Goal: Transaction & Acquisition: Purchase product/service

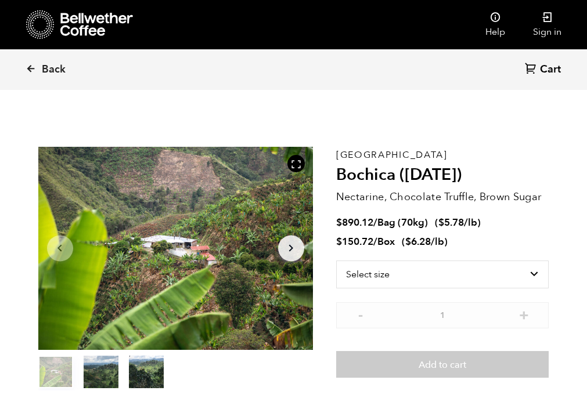
scroll to position [505, 497]
click at [235, 37] on nav "Help Sign in" at bounding box center [395, 24] width 362 height 49
click at [553, 12] on link "Sign in" at bounding box center [547, 24] width 56 height 49
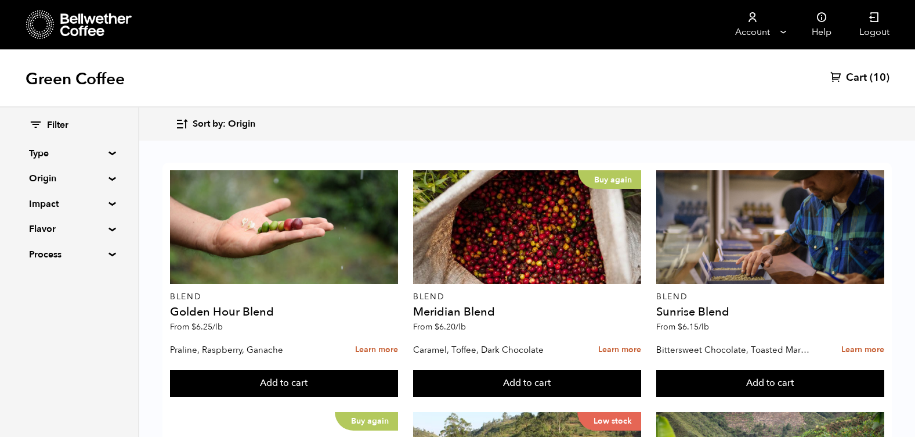
scroll to position [276, 0]
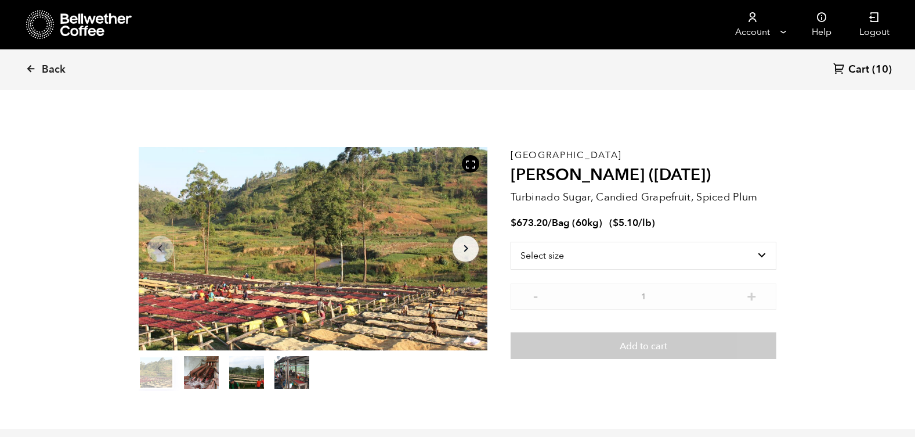
scroll to position [505, 618]
click at [732, 258] on select "Select size Bag (60kg) (132 lbs)" at bounding box center [644, 255] width 266 height 28
select select "bag-3"
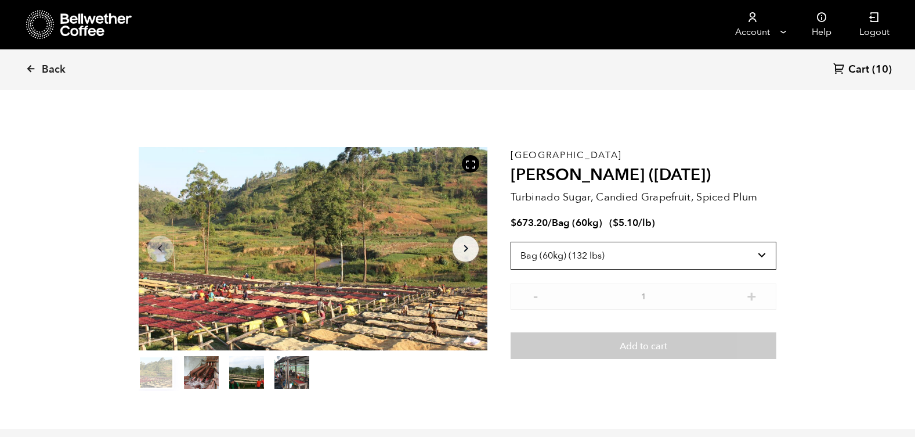
click at [511, 241] on select "Select size Bag (60kg) (132 lbs)" at bounding box center [644, 255] width 266 height 28
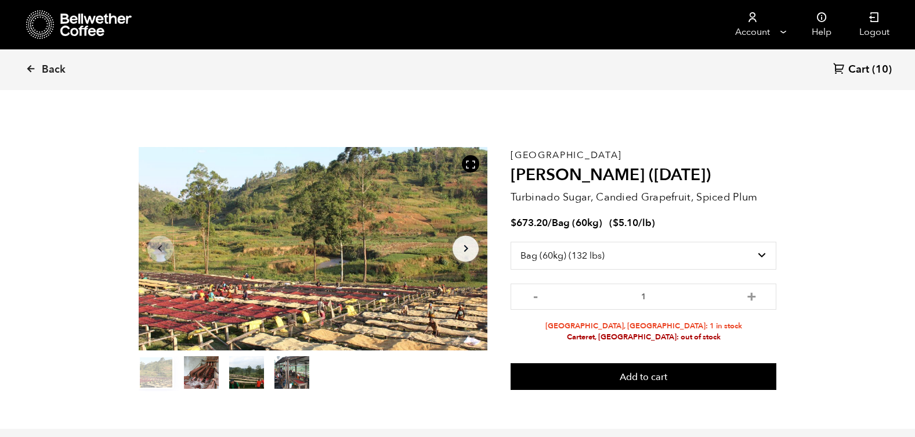
click at [874, 64] on span "(10)" at bounding box center [882, 70] width 20 height 14
click at [857, 77] on link "Cart (10)" at bounding box center [863, 70] width 59 height 16
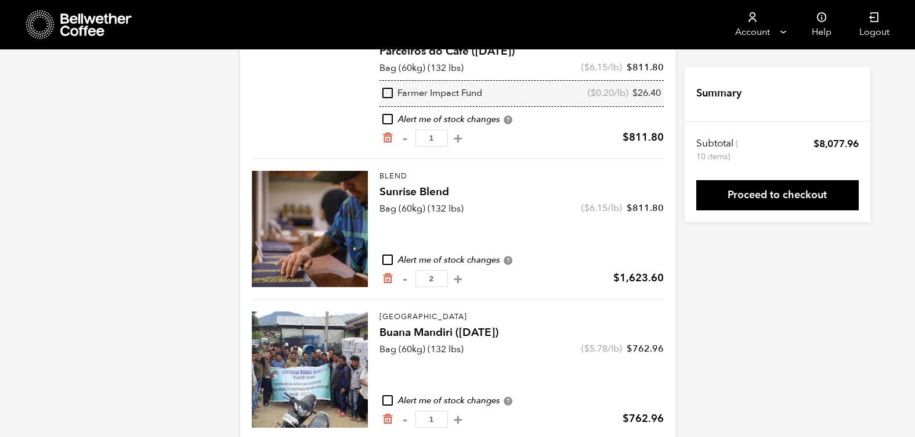
scroll to position [596, 0]
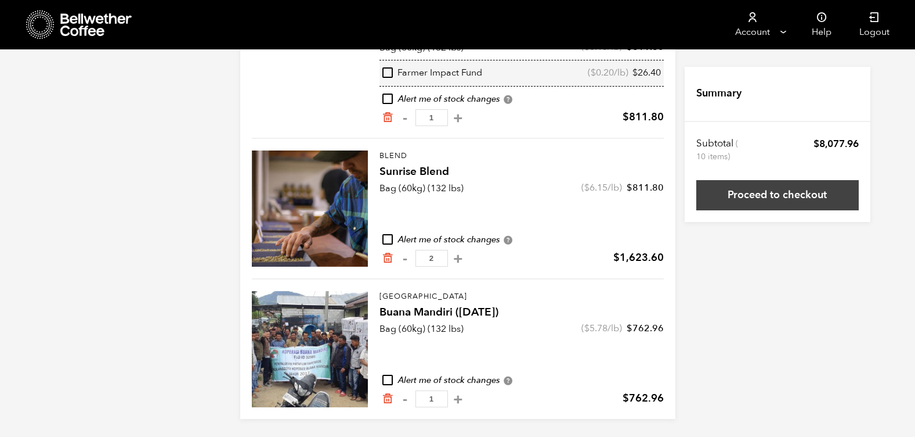
click at [807, 197] on link "Proceed to checkout" at bounding box center [778, 195] width 163 height 30
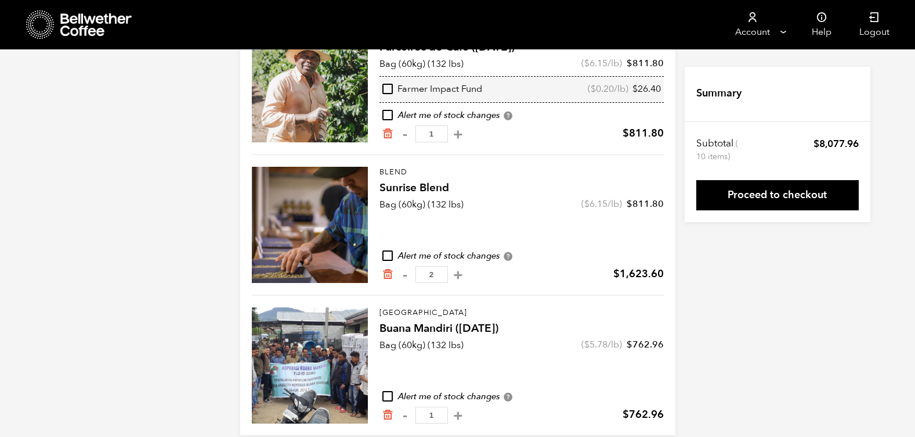
scroll to position [596, 0]
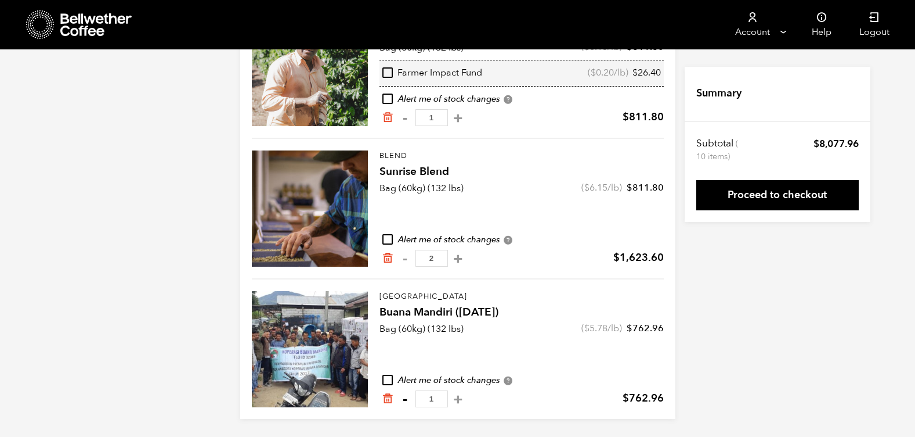
click at [408, 402] on button "-" at bounding box center [405, 399] width 15 height 12
type input "0"
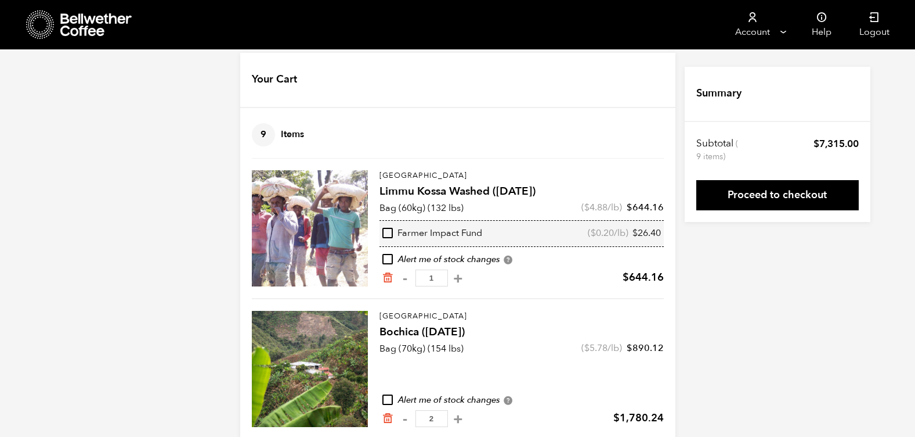
scroll to position [0, 0]
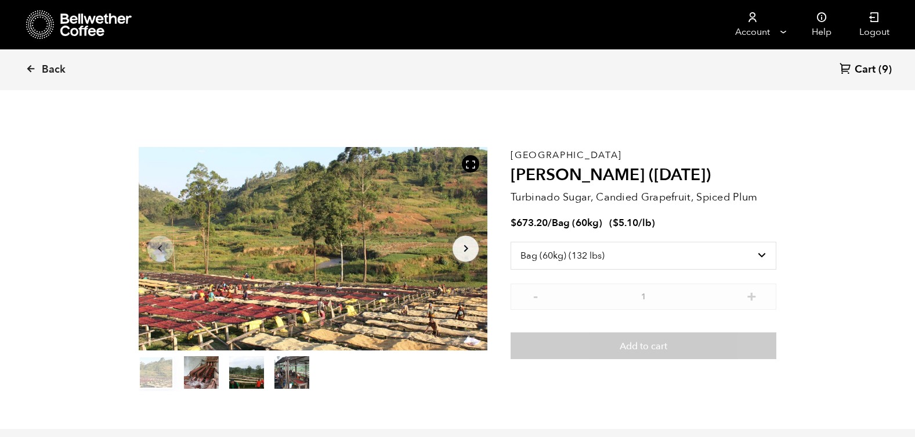
select select "bag-3"
click at [46, 68] on span "Back" at bounding box center [54, 70] width 24 height 14
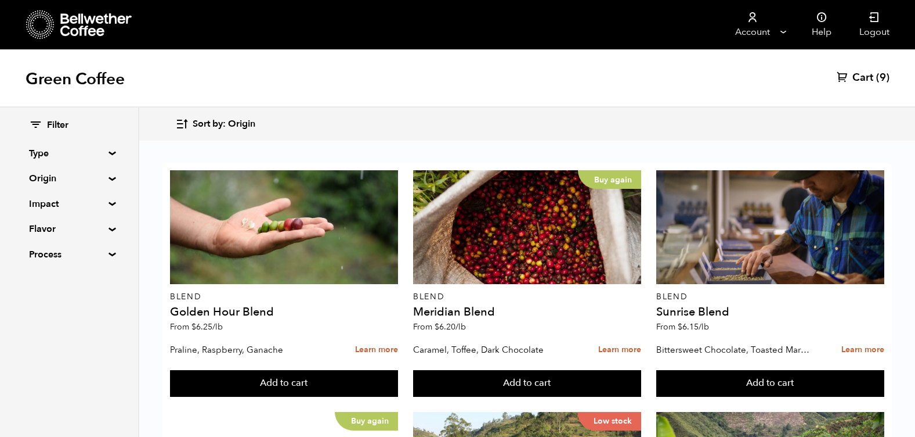
scroll to position [453, 0]
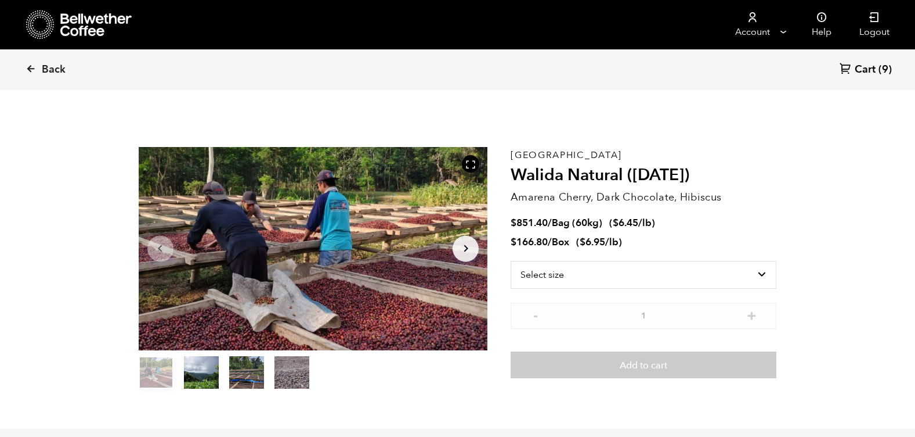
scroll to position [505, 618]
click at [743, 276] on select "Select size Bag (60kg) (132 lbs) Box (24 lbs)" at bounding box center [644, 275] width 266 height 28
select select "bag-3"
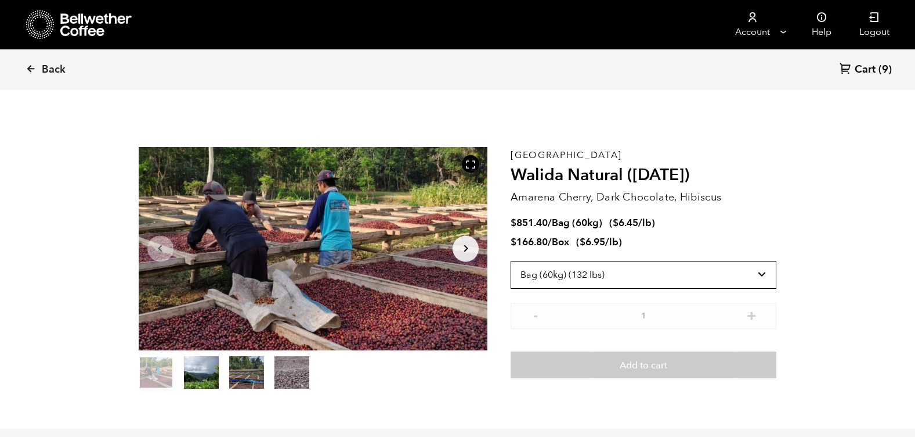
click at [511, 261] on select "Select size Bag (60kg) (132 lbs) Box (24 lbs)" at bounding box center [644, 275] width 266 height 28
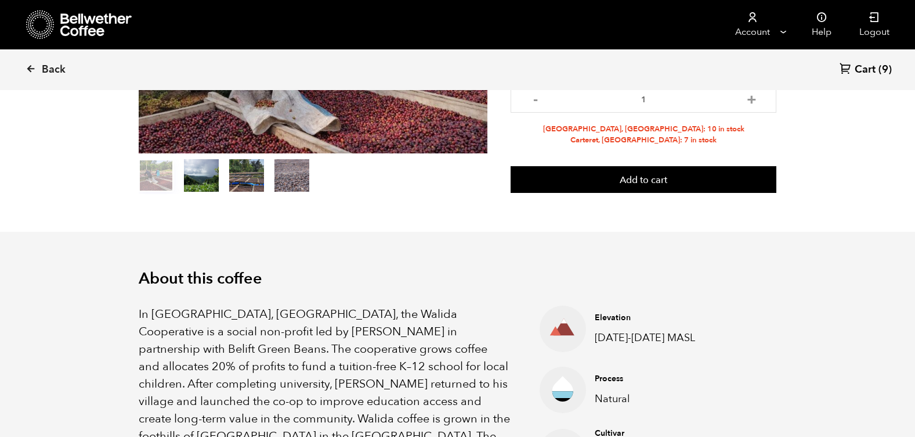
scroll to position [0, 0]
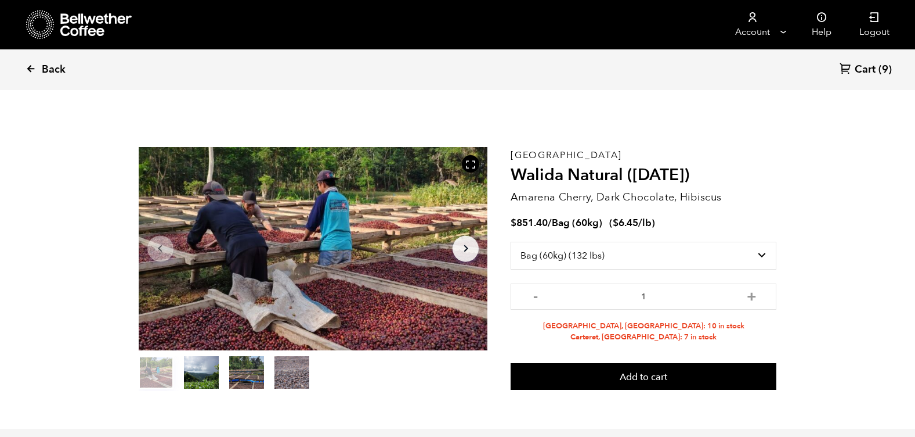
click at [28, 73] on icon at bounding box center [31, 68] width 10 height 10
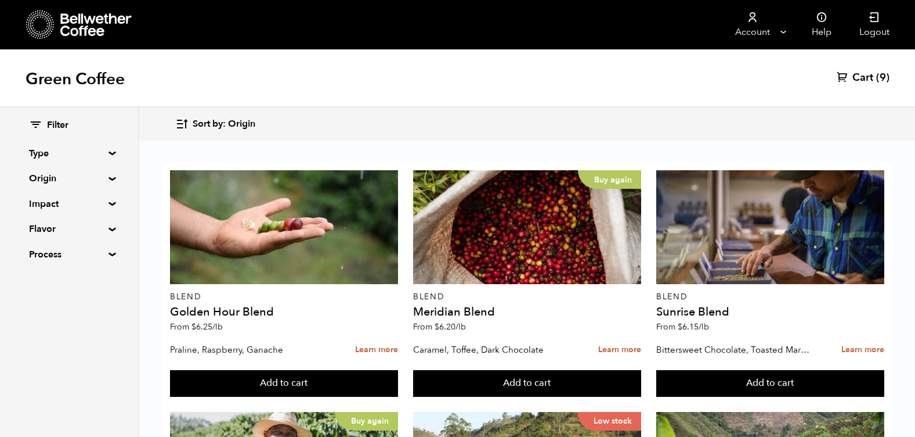
scroll to position [1203, 0]
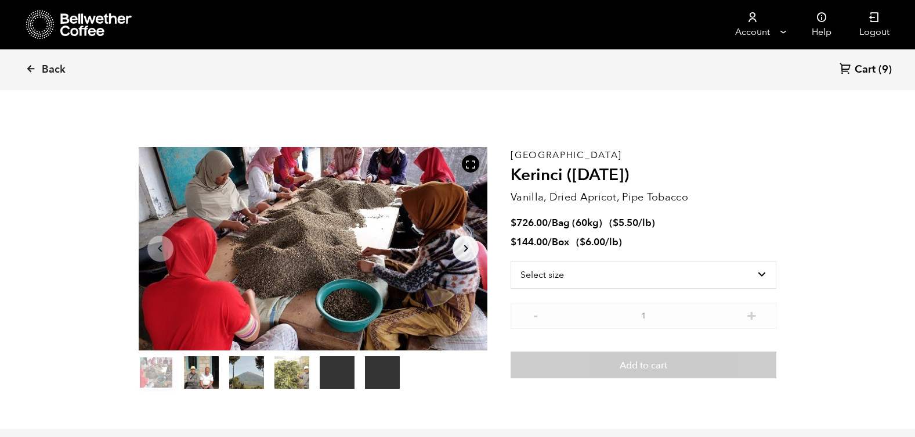
click at [280, 388] on button "item 3" at bounding box center [292, 374] width 35 height 33
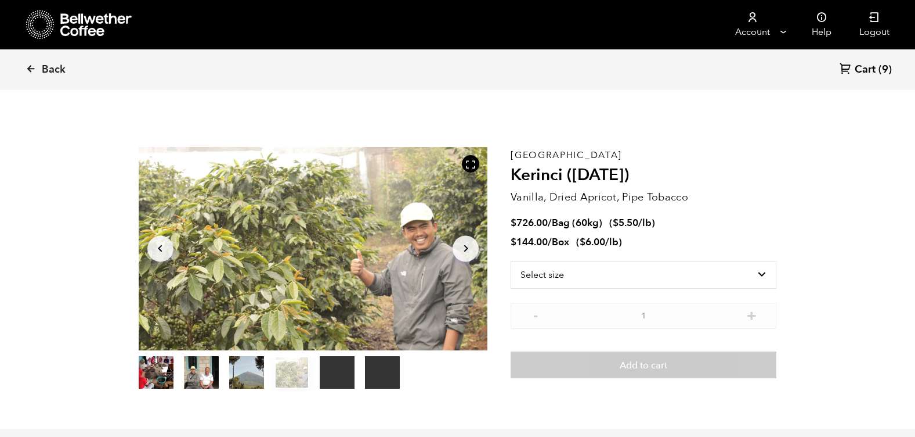
click at [603, 220] on span "Bag (60kg)" at bounding box center [577, 222] width 51 height 13
click at [695, 263] on select "Select size Bag (60kg) (132 lbs) Box (24 lbs)" at bounding box center [644, 275] width 266 height 28
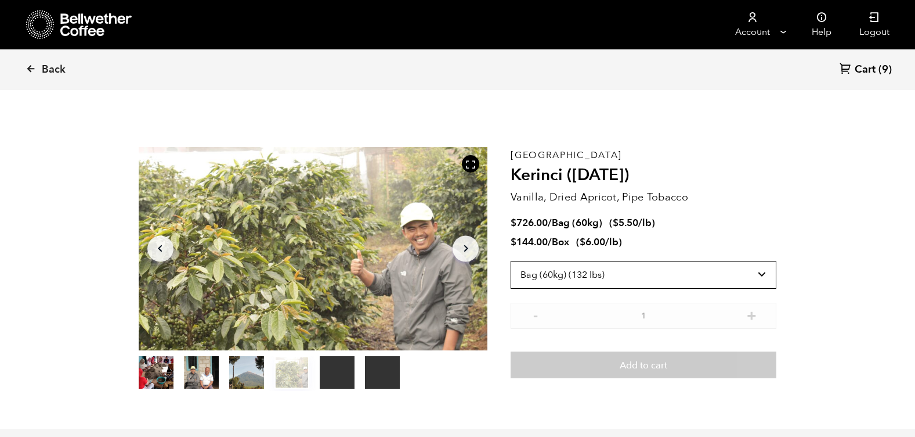
click at [511, 261] on select "Select size Bag (60kg) (132 lbs) Box (24 lbs)" at bounding box center [644, 275] width 266 height 28
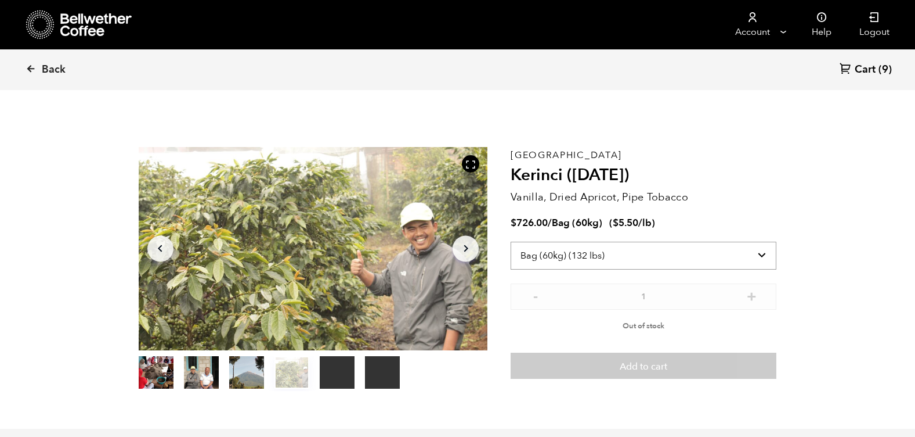
click at [590, 256] on select "Select size Bag (60kg) (132 lbs) Box (24 lbs)" at bounding box center [644, 255] width 266 height 28
select select "box"
click at [511, 241] on select "Select size Bag (60kg) (132 lbs) Box (24 lbs)" at bounding box center [644, 255] width 266 height 28
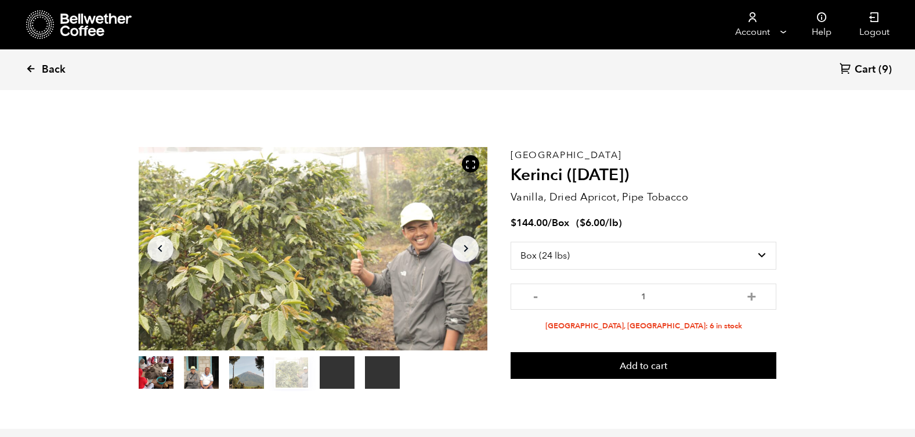
click at [33, 60] on link "Back" at bounding box center [62, 69] width 72 height 39
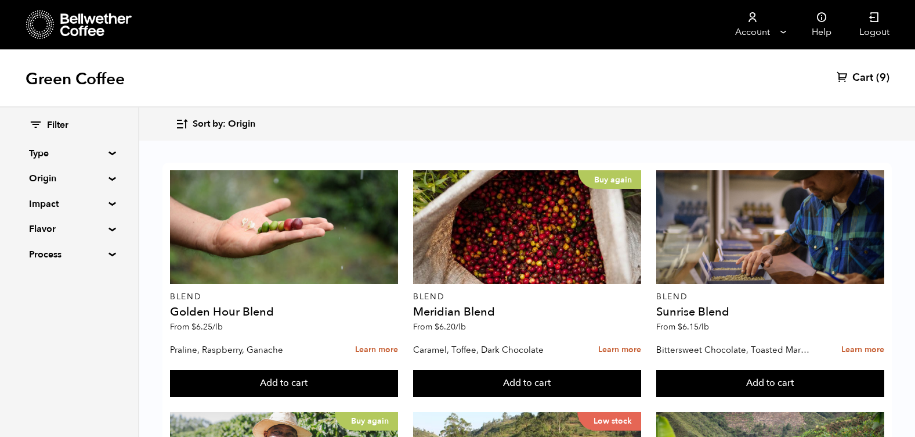
scroll to position [961, 0]
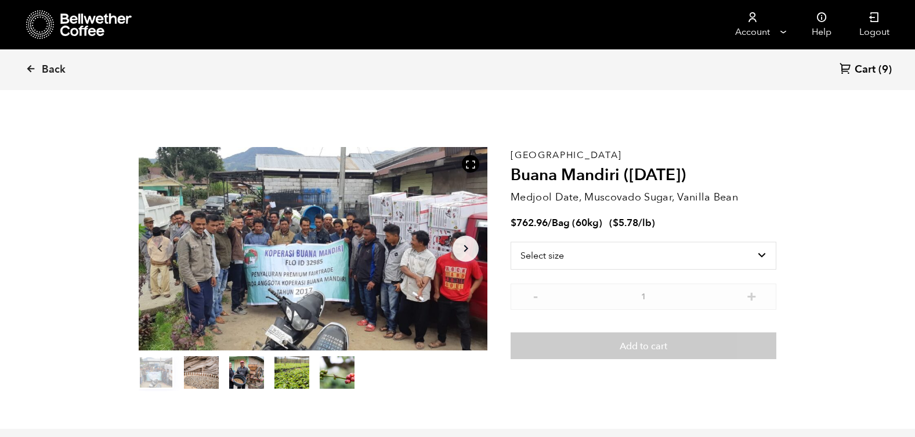
scroll to position [505, 618]
click at [722, 251] on select "Select size Bag (60kg) (132 lbs)" at bounding box center [644, 255] width 266 height 28
select select "bag-3"
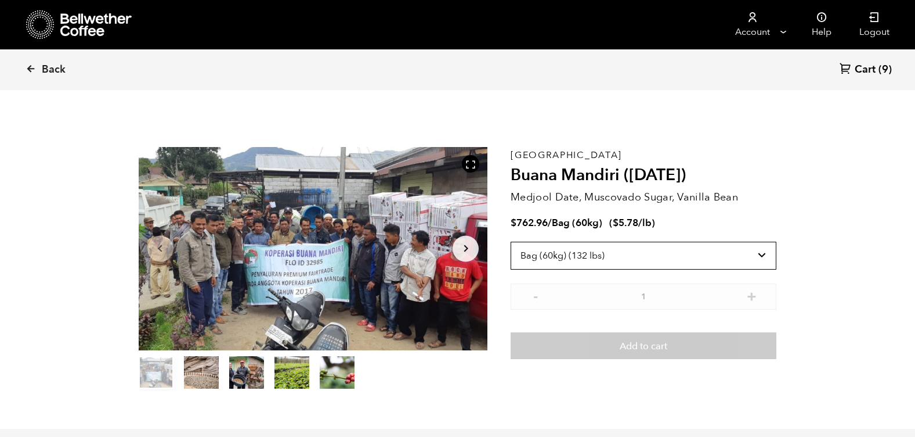
click at [511, 241] on select "Select size Bag (60kg) (132 lbs)" at bounding box center [644, 255] width 266 height 28
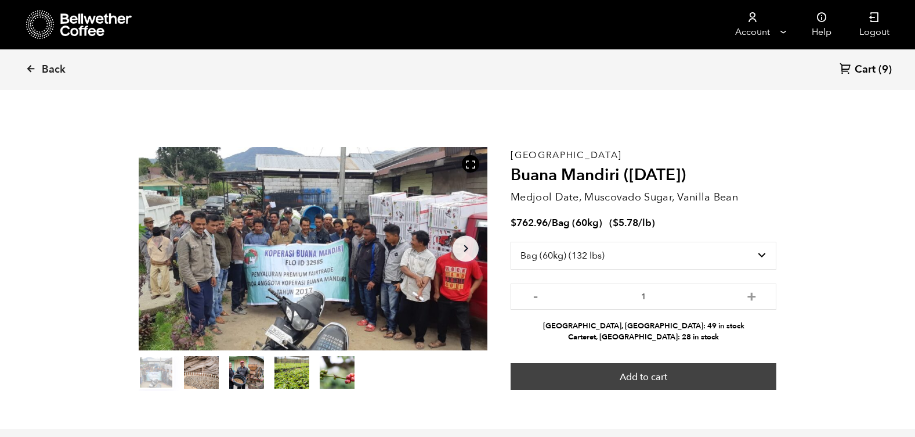
click at [683, 367] on button "Add to cart" at bounding box center [644, 376] width 266 height 27
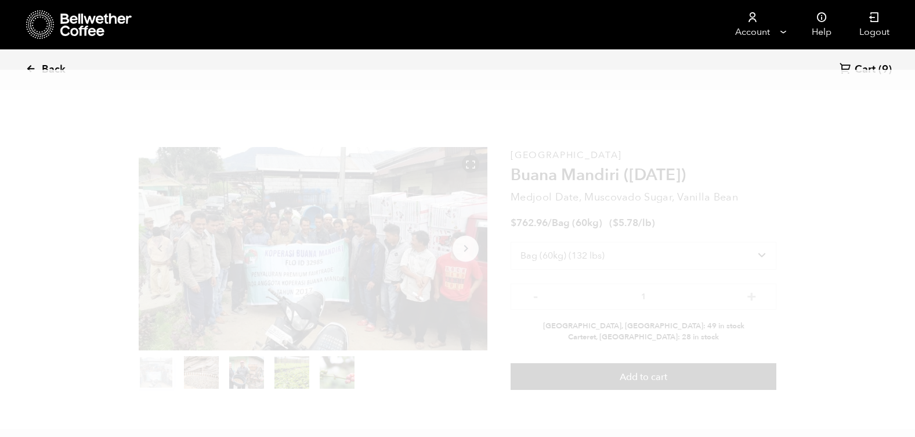
click at [55, 63] on span "Back" at bounding box center [54, 70] width 24 height 14
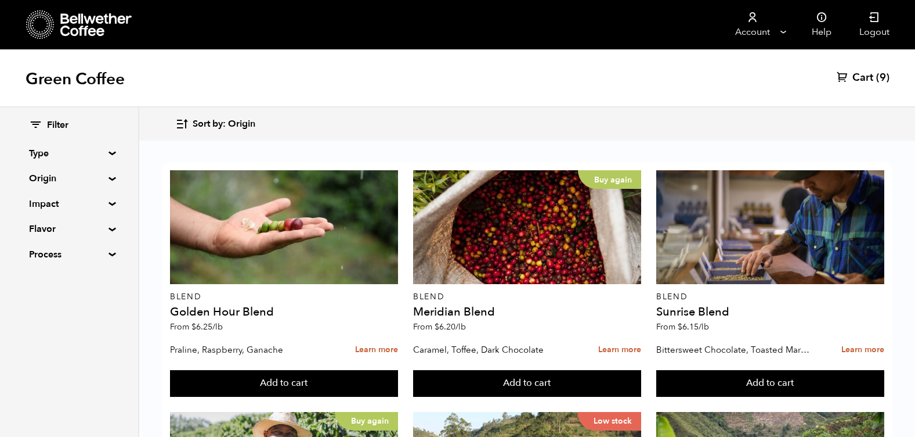
scroll to position [555, 0]
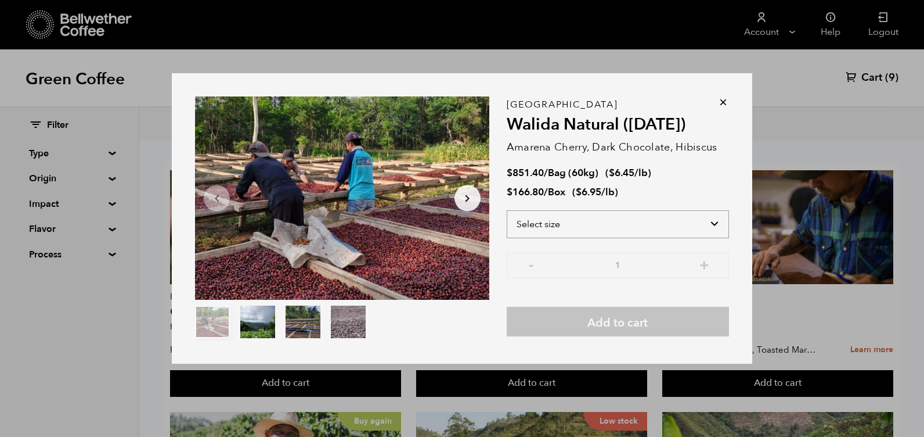
click at [716, 221] on select "Select size Bag (60kg) (132 lbs) Box (24 lbs)" at bounding box center [618, 224] width 222 height 28
select select "bag-3"
click at [507, 210] on select "Select size Bag (60kg) (132 lbs) Box (24 lbs)" at bounding box center [618, 224] width 222 height 28
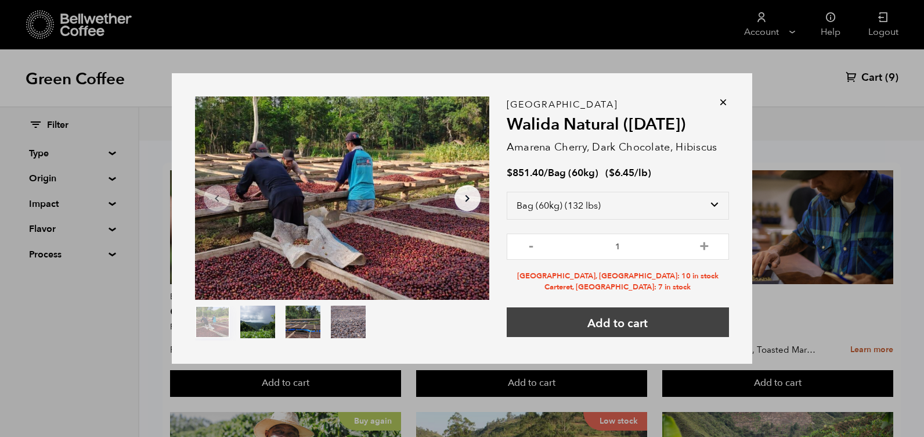
click at [633, 325] on button "Add to cart" at bounding box center [618, 322] width 222 height 30
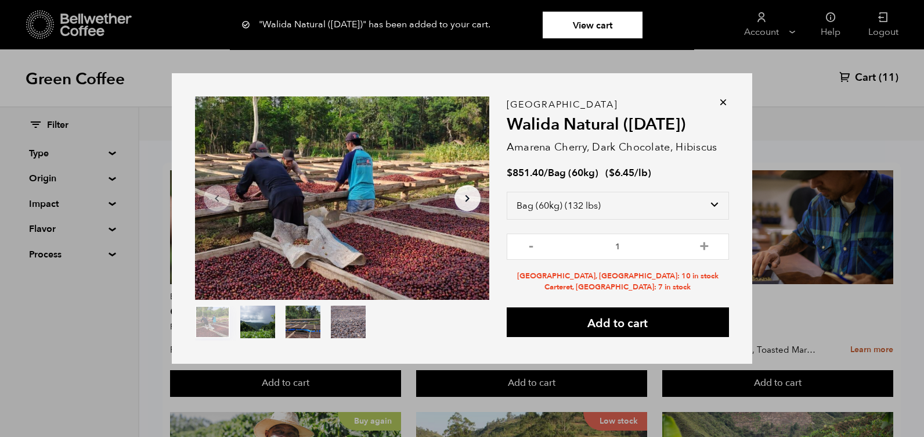
click at [721, 102] on icon at bounding box center [723, 102] width 12 height 12
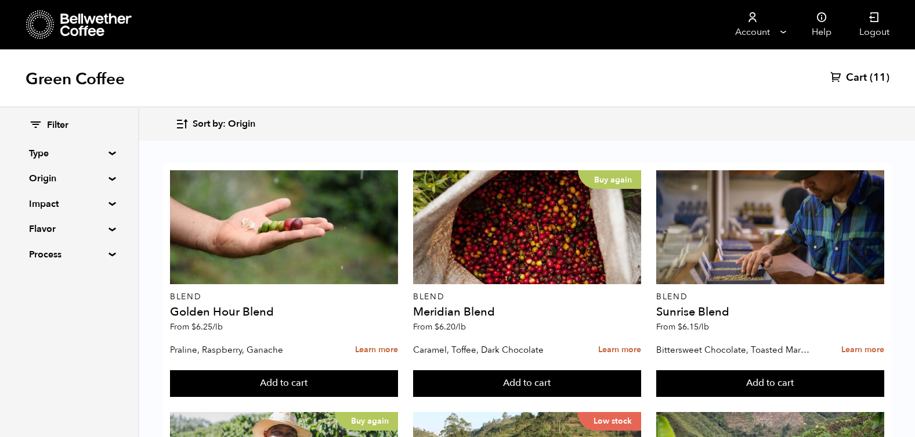
scroll to position [1203, 0]
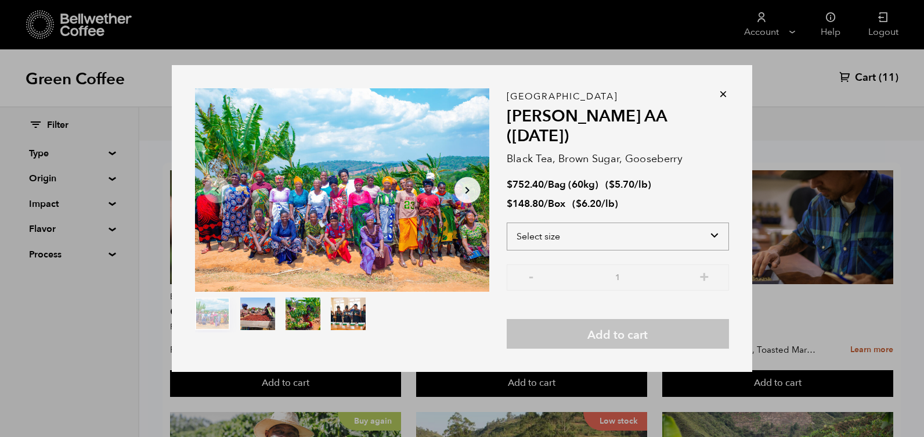
click at [574, 222] on select "Select size Bag (60kg) (132 lbs) Box (24 lbs)" at bounding box center [618, 236] width 222 height 28
select select "bag-3"
click at [507, 222] on select "Select size Bag (60kg) (132 lbs) Box (24 lbs)" at bounding box center [618, 236] width 222 height 28
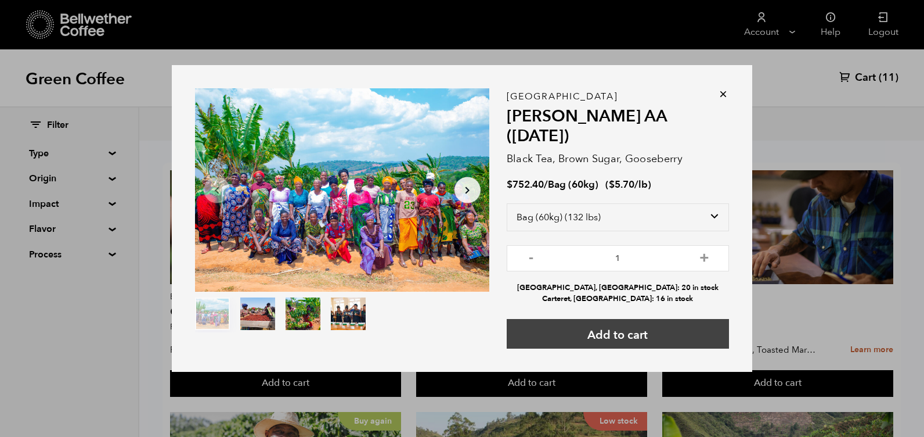
click at [594, 319] on button "Add to cart" at bounding box center [618, 334] width 222 height 30
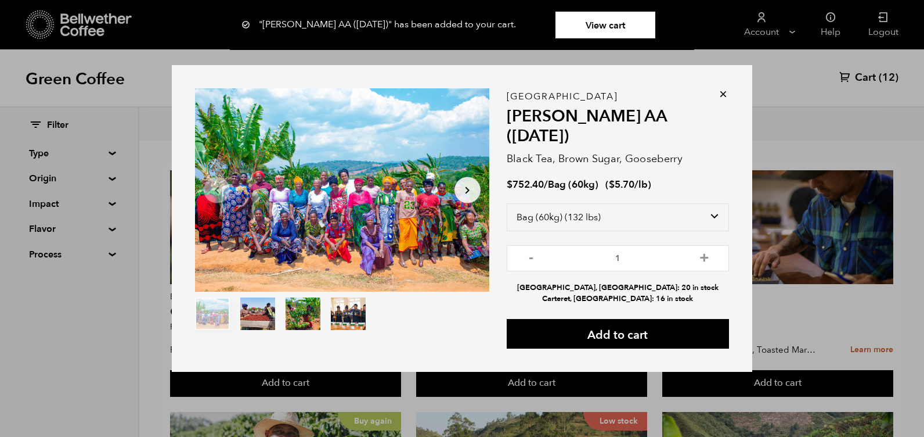
click at [723, 100] on icon at bounding box center [723, 94] width 12 height 12
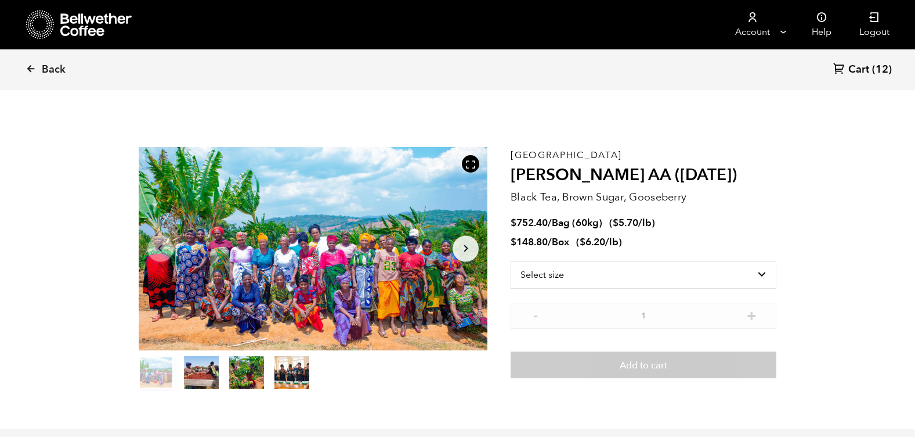
click at [860, 68] on span "Cart" at bounding box center [859, 70] width 21 height 14
click at [860, 70] on span "Cart" at bounding box center [859, 70] width 21 height 14
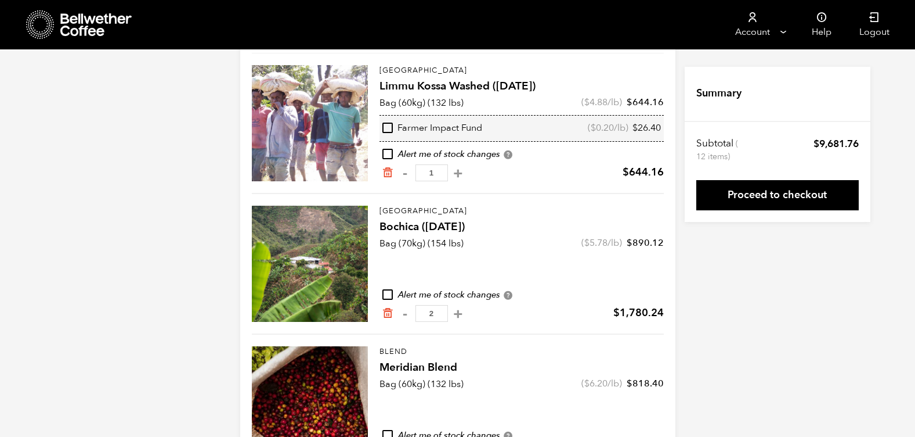
scroll to position [138, 0]
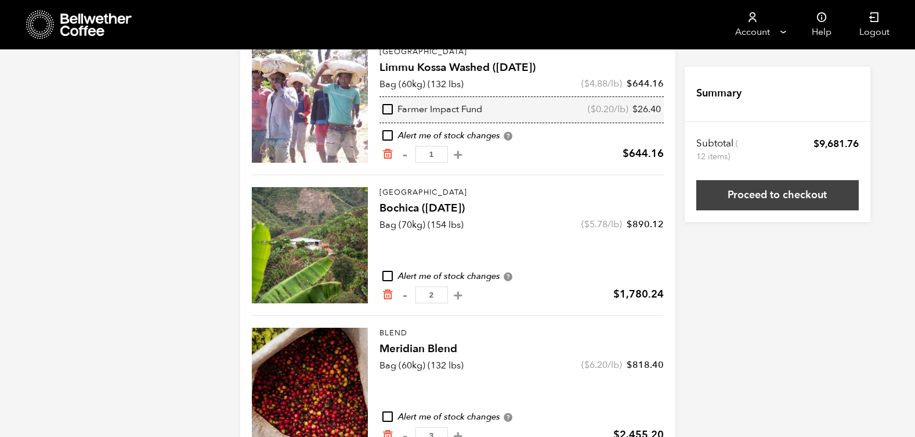
click at [780, 190] on link "Proceed to checkout" at bounding box center [778, 195] width 163 height 30
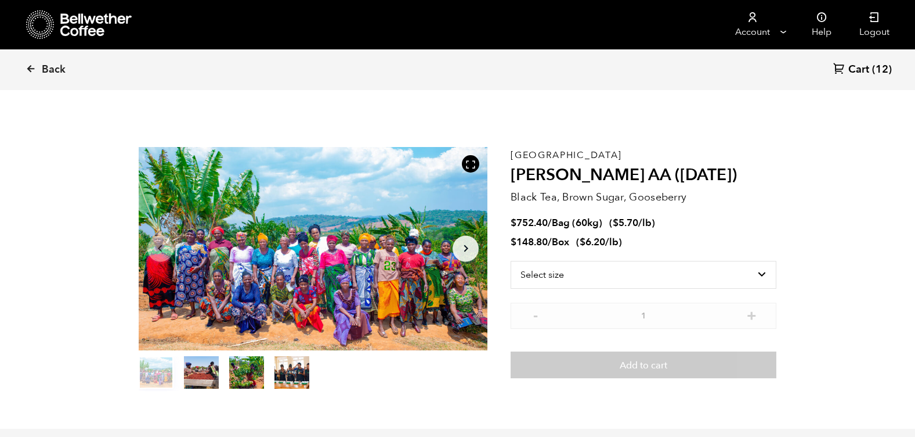
scroll to position [505, 618]
click at [38, 64] on link "Back" at bounding box center [62, 69] width 72 height 39
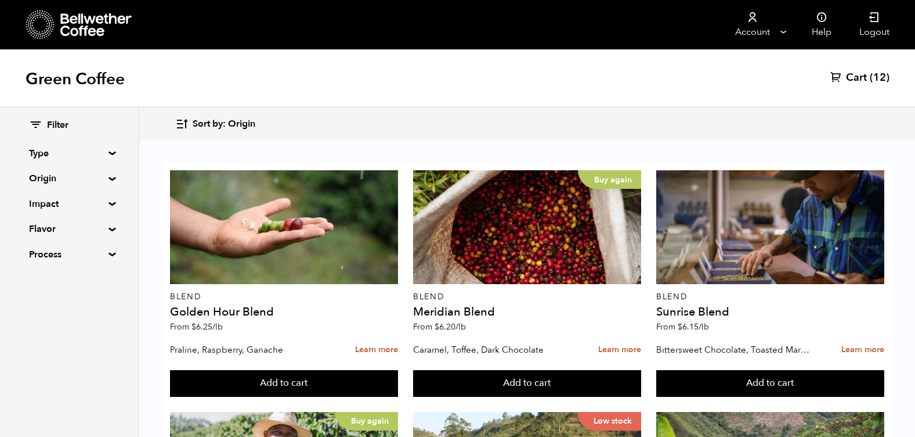
scroll to position [39, 0]
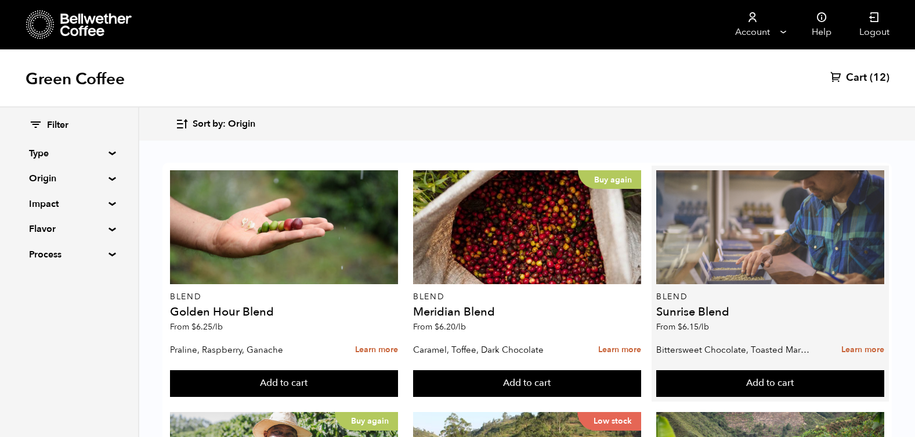
click at [686, 190] on div at bounding box center [771, 227] width 228 height 114
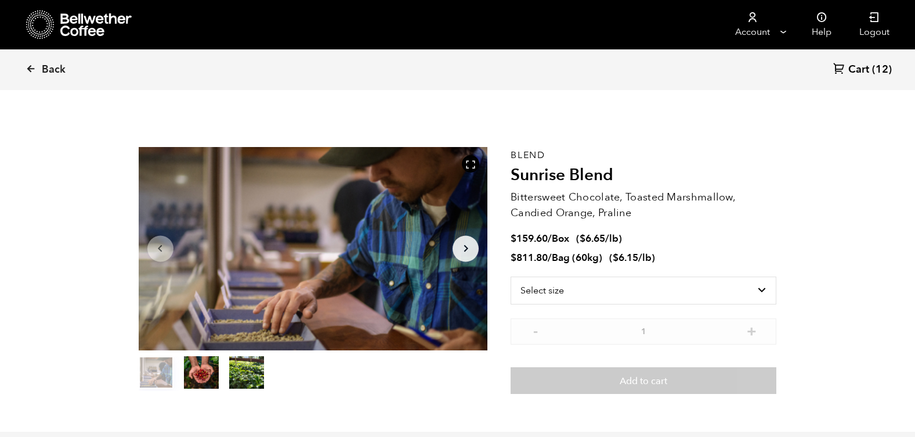
scroll to position [505, 618]
click at [575, 291] on select "Select size Bag (60kg) (132 lbs) Box (24 lbs)" at bounding box center [644, 290] width 266 height 28
click at [511, 276] on select "Select size Bag (60kg) (132 lbs) Box (24 lbs)" at bounding box center [644, 290] width 266 height 28
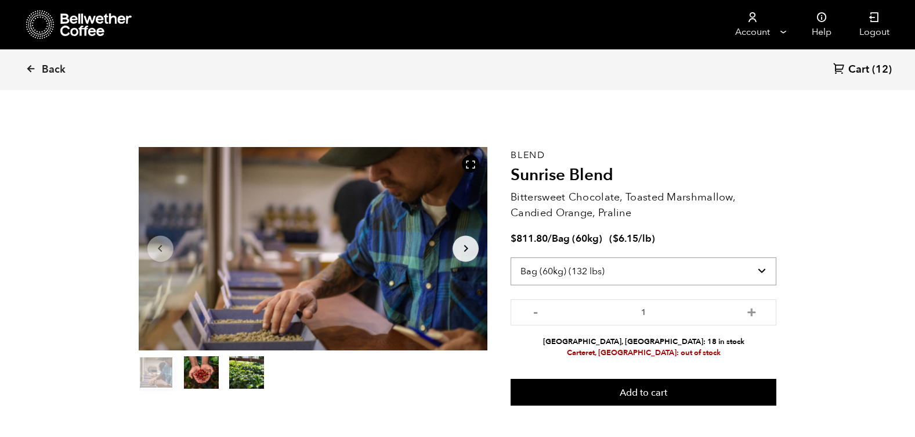
click at [651, 268] on select "Select size Bag (60kg) (132 lbs) Box (24 lbs)" at bounding box center [644, 271] width 266 height 28
select select "box"
click at [511, 257] on select "Select size Bag (60kg) (132 lbs) Box (24 lbs)" at bounding box center [644, 271] width 266 height 28
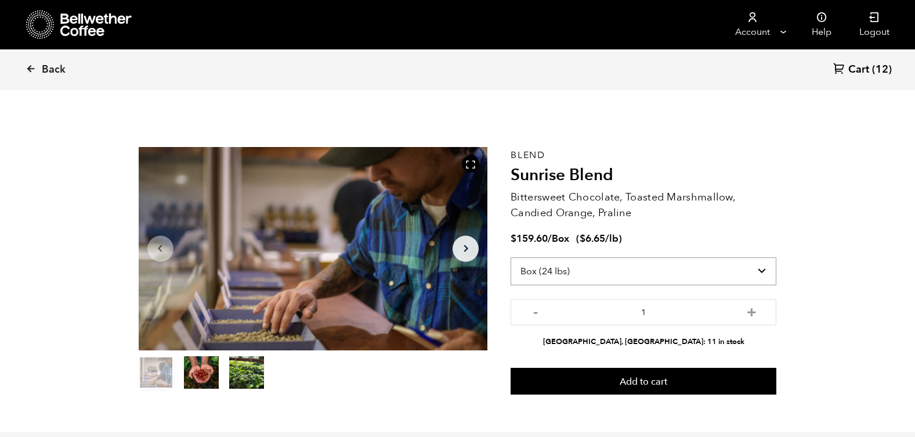
click at [628, 273] on select "Select size Bag (60kg) (132 lbs) Box (24 lbs)" at bounding box center [644, 271] width 266 height 28
click at [791, 172] on section "Item 1 of 3 Arrow Left Arrow Right item 0 item 1 item 2 Item 1 of 3 Blend Sunri…" at bounding box center [458, 270] width 697 height 323
click at [852, 63] on span "Cart" at bounding box center [859, 70] width 21 height 14
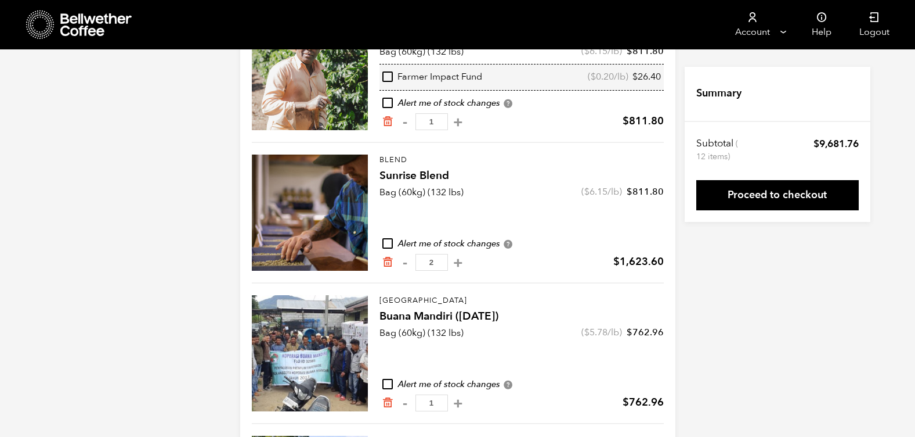
scroll to position [597, 0]
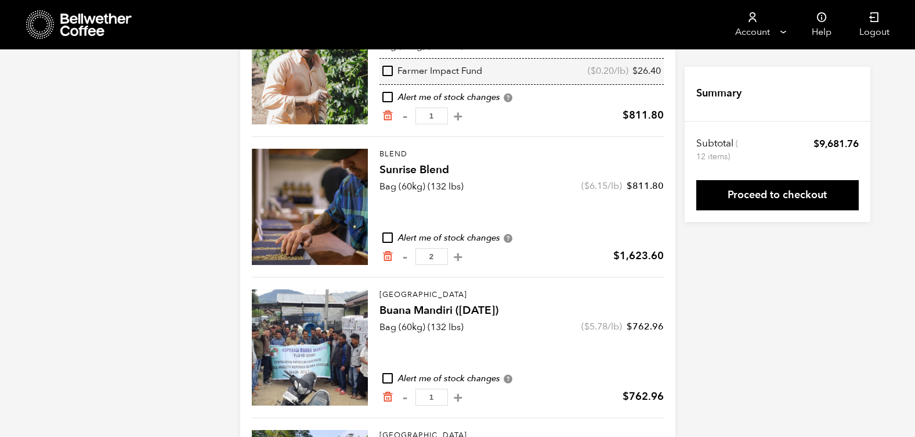
click at [387, 234] on input "checkbox" at bounding box center [388, 237] width 10 height 10
checkbox input "true"
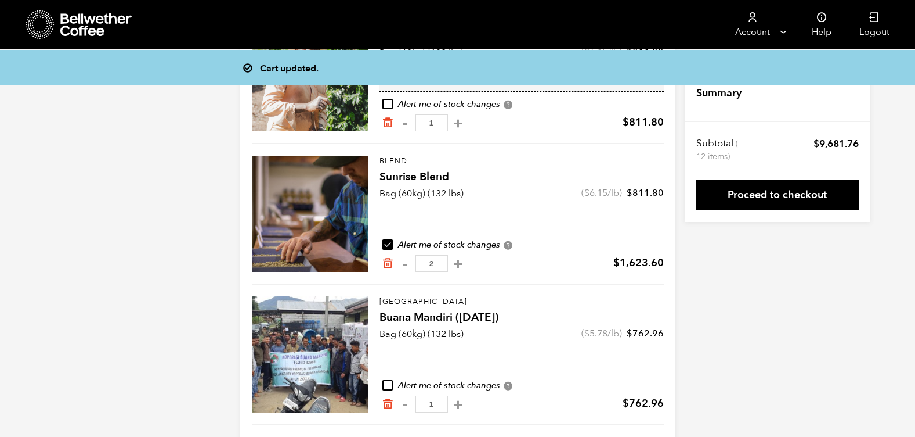
scroll to position [589, 0]
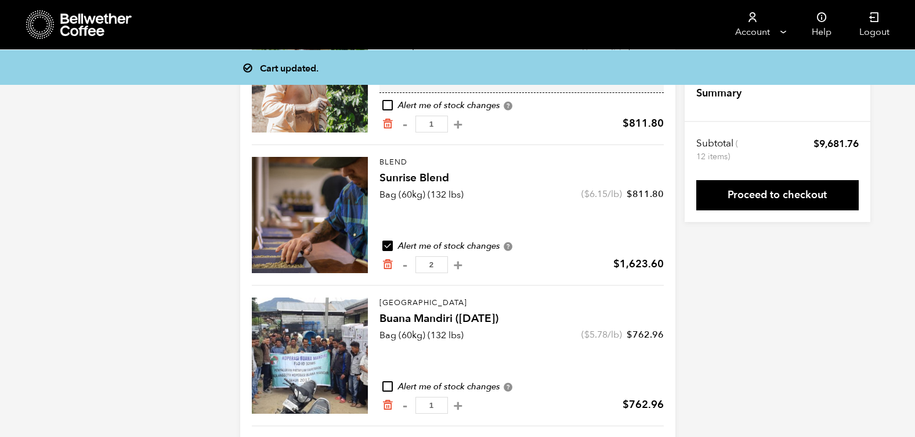
click at [402, 265] on button "-" at bounding box center [405, 265] width 15 height 12
type input "1"
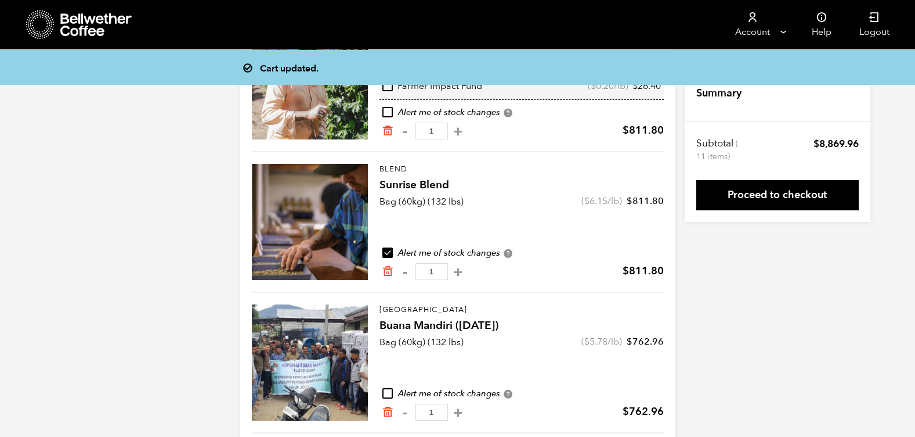
scroll to position [581, 0]
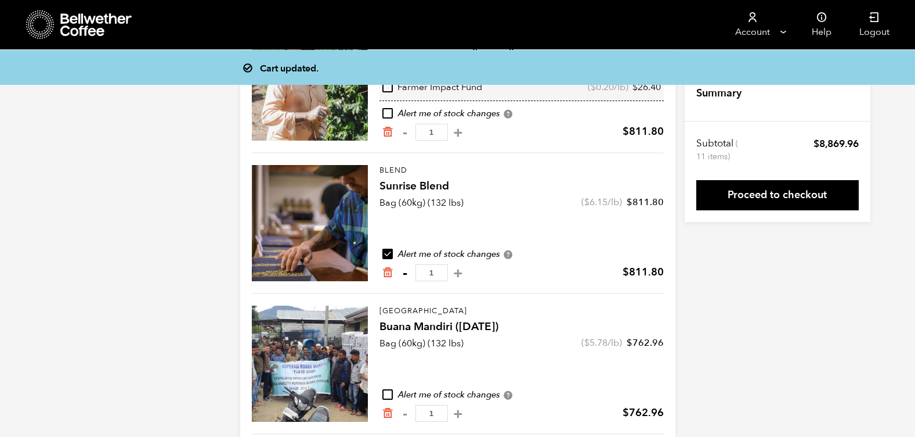
click at [403, 269] on button "-" at bounding box center [405, 273] width 15 height 12
type input "0"
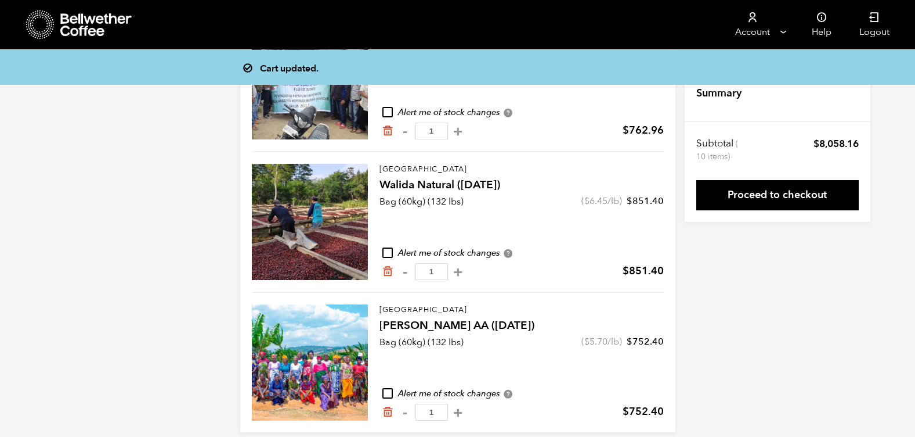
scroll to position [736, 0]
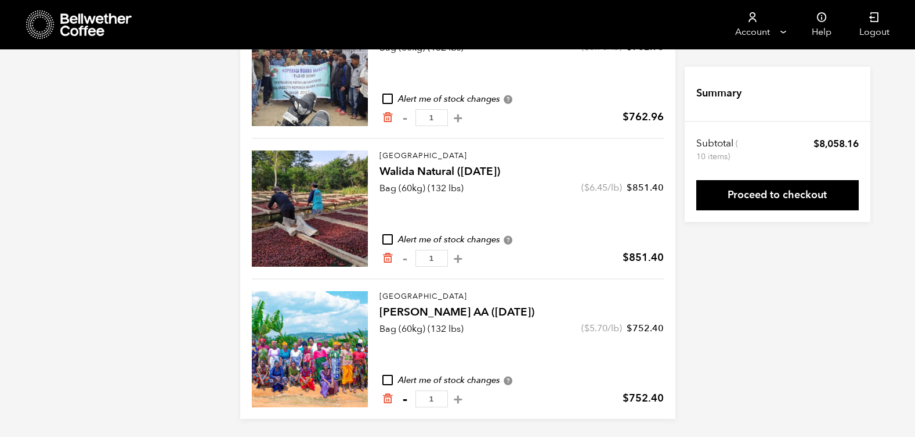
click at [404, 402] on button "-" at bounding box center [405, 399] width 15 height 12
type input "0"
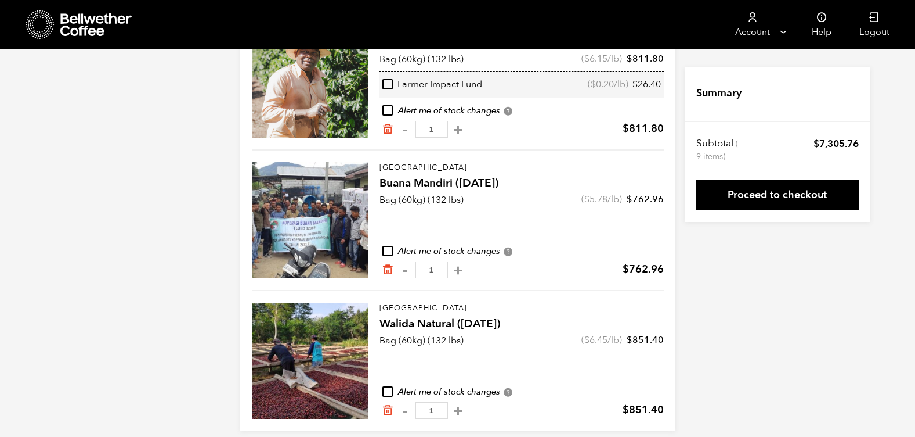
scroll to position [596, 0]
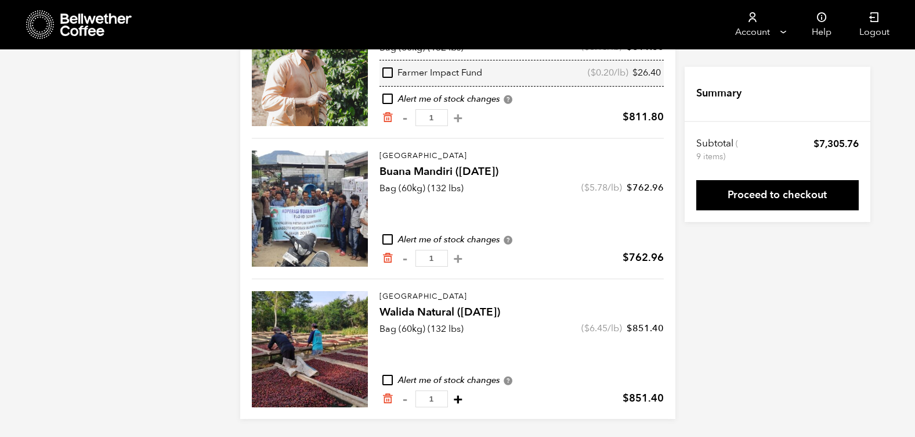
click at [466, 401] on button "+" at bounding box center [458, 399] width 15 height 12
type input "2"
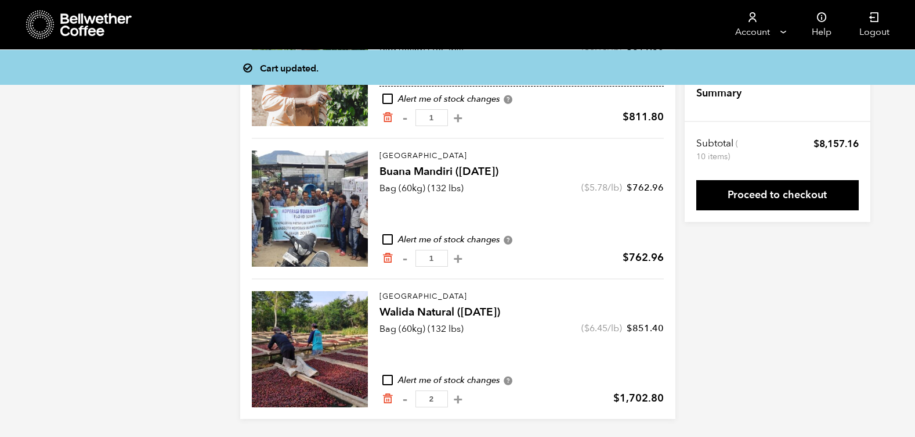
scroll to position [587, 0]
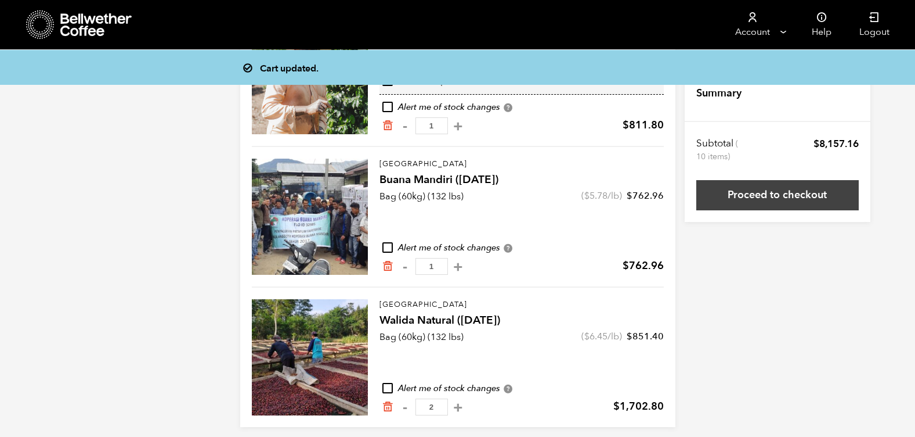
click at [774, 190] on link "Proceed to checkout" at bounding box center [778, 195] width 163 height 30
